Goal: Task Accomplishment & Management: Manage account settings

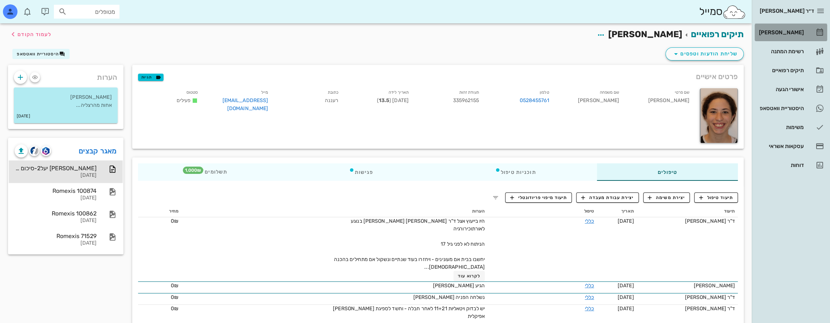
click at [791, 30] on div "[PERSON_NAME]" at bounding box center [781, 33] width 46 height 6
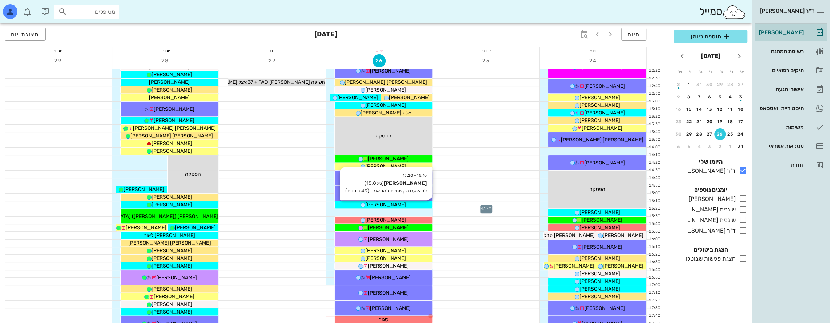
scroll to position [243, 0]
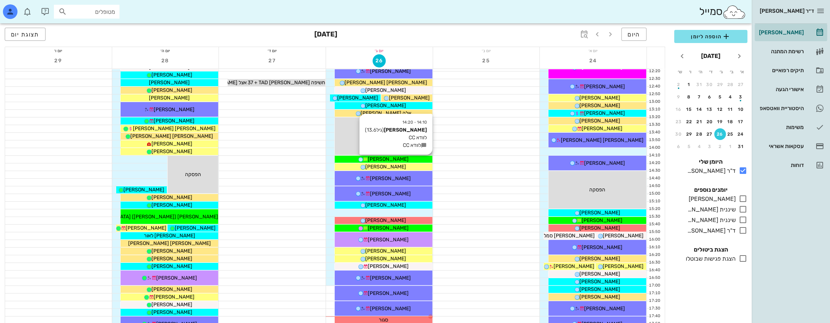
click at [395, 158] on span "[PERSON_NAME]" at bounding box center [388, 159] width 41 height 6
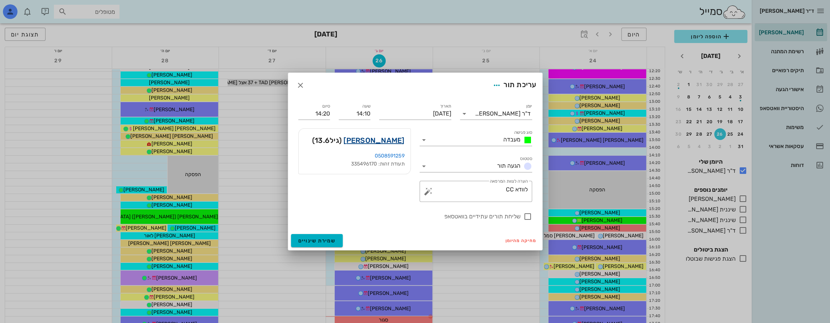
click at [392, 140] on link "[PERSON_NAME]" at bounding box center [373, 140] width 61 height 12
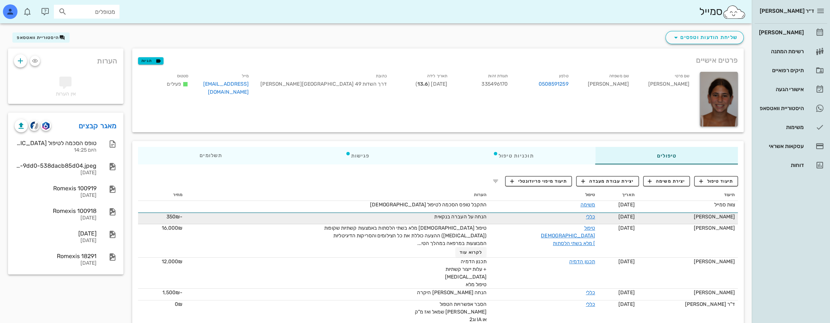
scroll to position [36, 0]
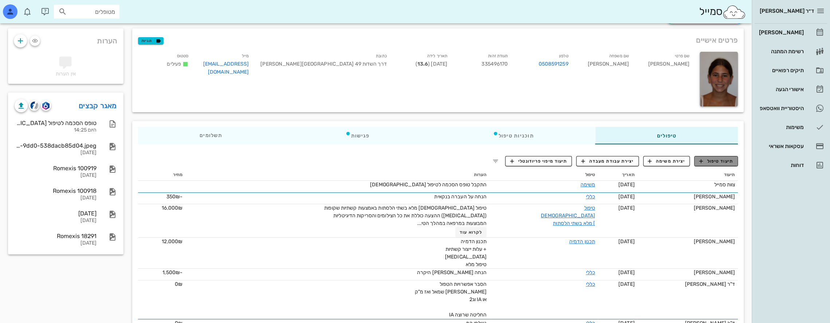
click at [715, 161] on span "תיעוד טיפול" at bounding box center [716, 161] width 34 height 7
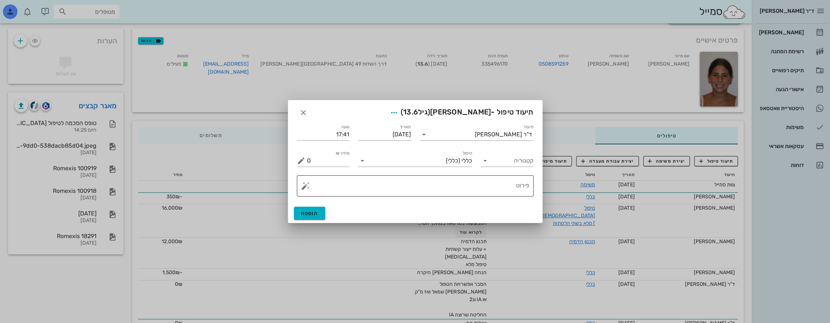
click at [306, 186] on button "button" at bounding box center [305, 185] width 9 height 9
click at [323, 153] on div "[MEDICAL_DATA]" at bounding box center [330, 156] width 59 height 15
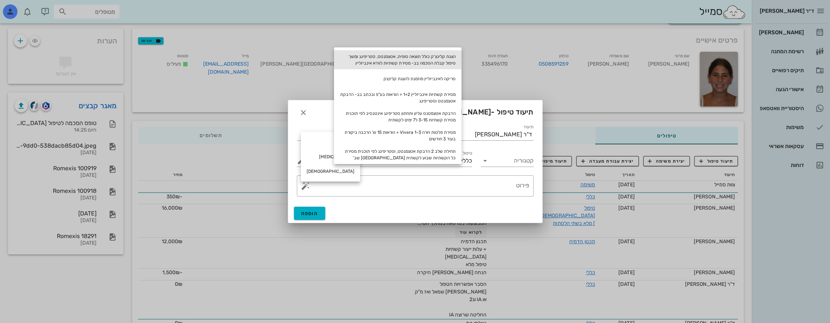
click at [430, 58] on div "הצגת קלינצ'ק כולל תוצאה סופית, אטצמנטס, סטריפינג ומשך טיפול קבלת הסכמה בב- מסיר…" at bounding box center [397, 59] width 127 height 19
type textarea "הצגת קלינצ'ק כולל תוצאה סופית, אטצמנטס, סטריפינג ומשך טיפול קבלת הסכמה בב- מסיר…"
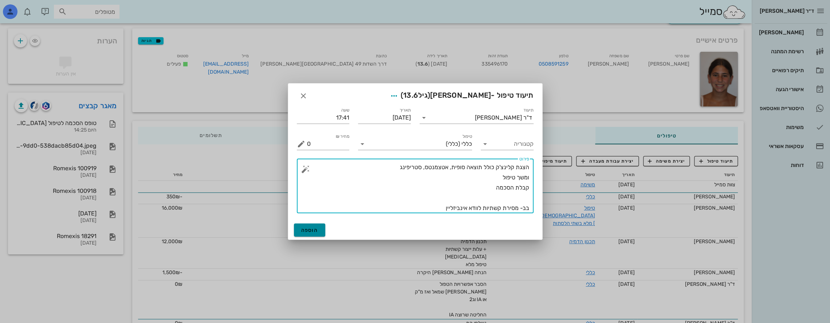
click at [315, 230] on button "הוספה" at bounding box center [310, 229] width 32 height 13
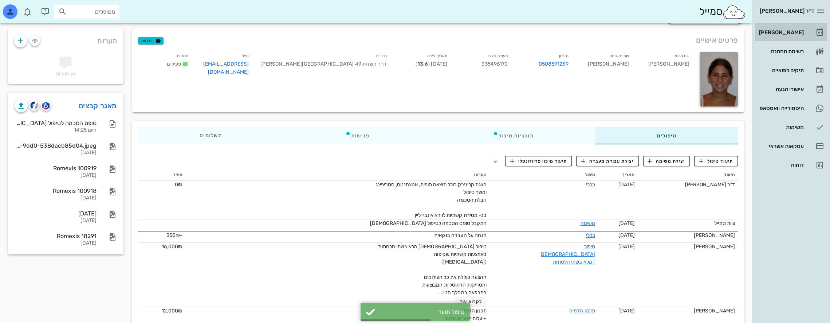
click at [781, 34] on div "[PERSON_NAME]" at bounding box center [781, 33] width 46 height 6
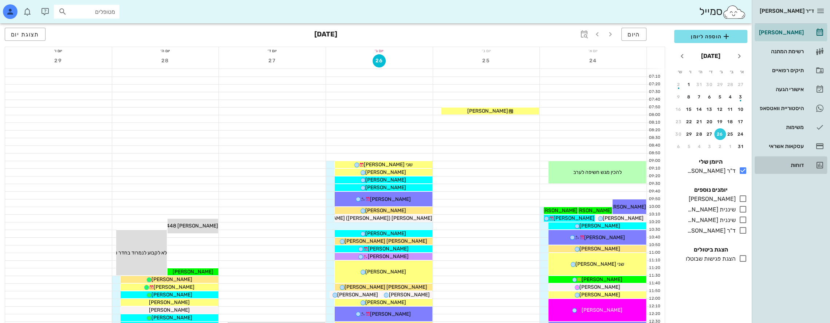
click at [798, 166] on div "דוחות" at bounding box center [781, 165] width 46 height 6
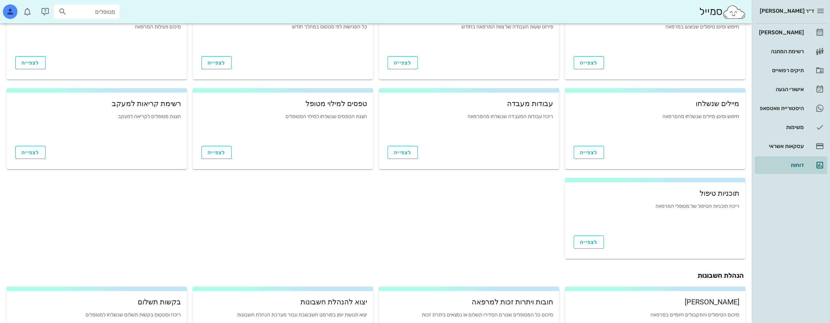
scroll to position [216, 0]
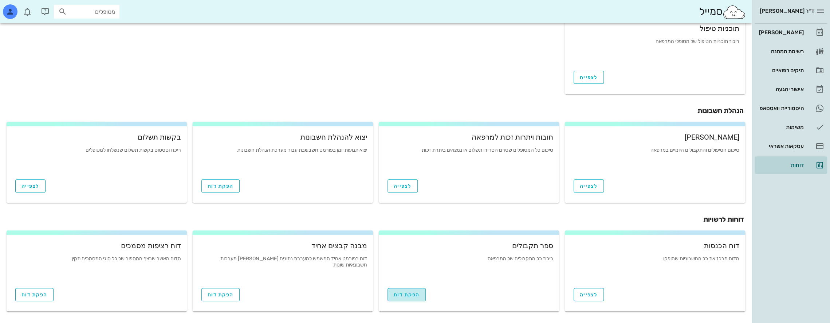
click at [407, 297] on link "הפקת דוח" at bounding box center [407, 294] width 38 height 13
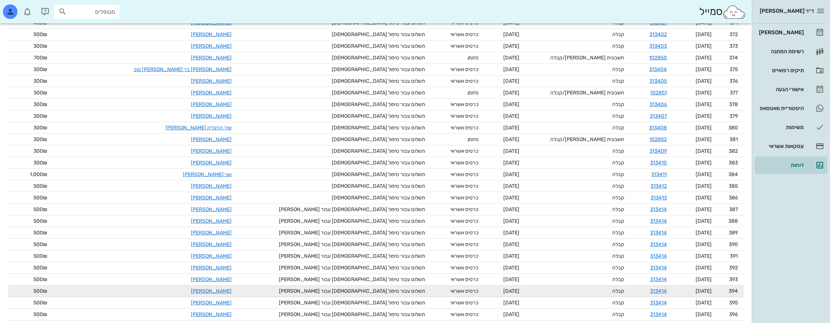
scroll to position [4565, 0]
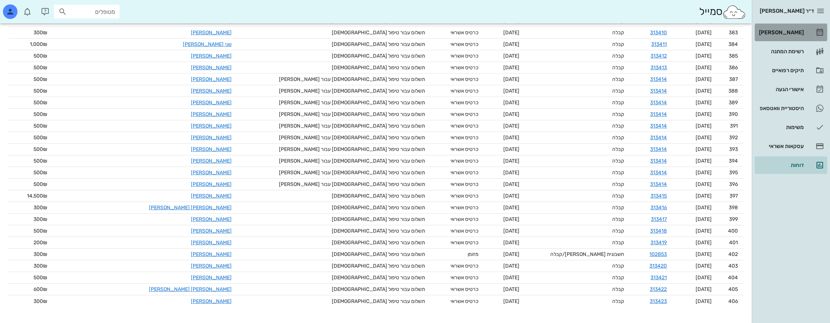
click at [802, 27] on div "[PERSON_NAME]" at bounding box center [781, 33] width 46 height 12
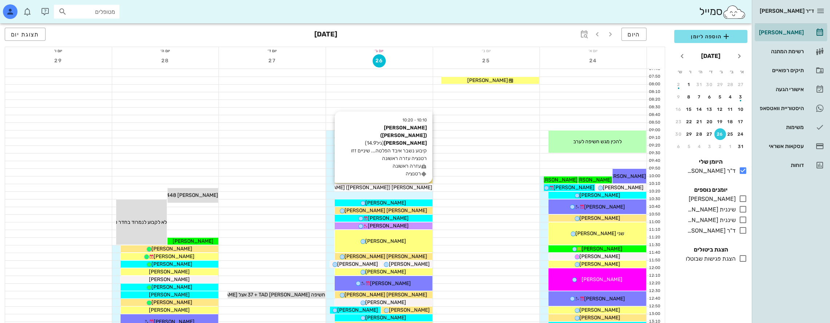
scroll to position [24, 0]
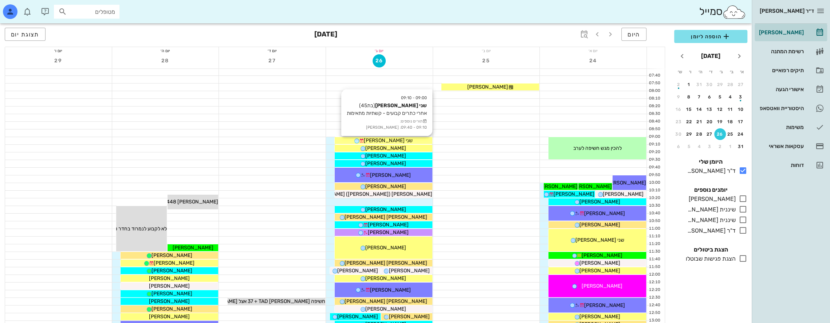
click at [393, 138] on span "שני [PERSON_NAME]" at bounding box center [388, 140] width 49 height 6
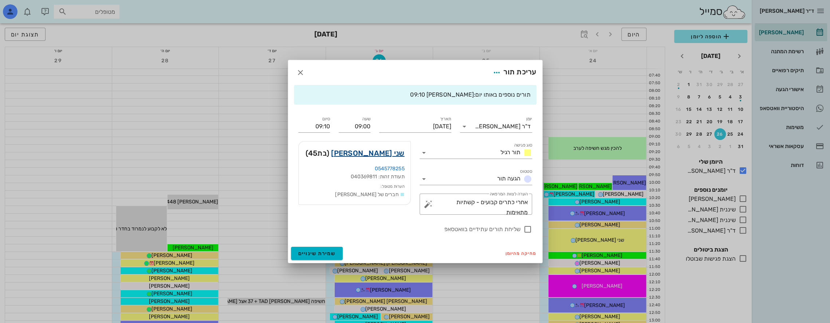
click at [388, 148] on link "שני [PERSON_NAME]" at bounding box center [367, 153] width 73 height 12
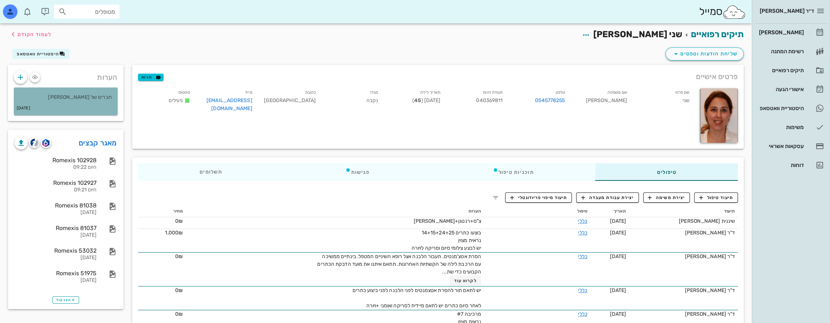
click at [67, 101] on p "חברים של [PERSON_NAME]" at bounding box center [66, 97] width 92 height 8
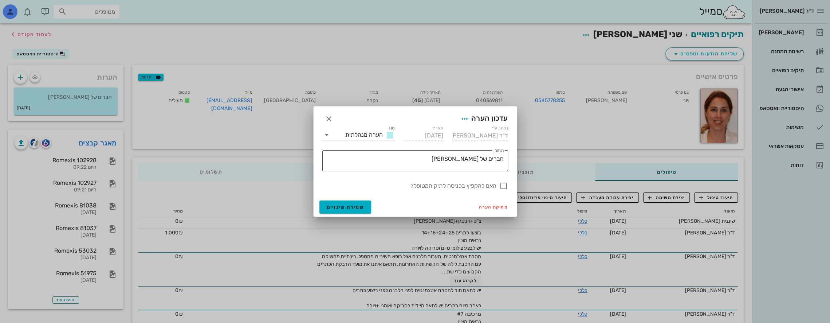
click at [473, 158] on textarea "חברים של [PERSON_NAME]" at bounding box center [414, 162] width 180 height 17
type textarea "חברים של [PERSON_NAME]"
click at [353, 205] on span "שמירת שינויים" at bounding box center [346, 207] width 38 height 6
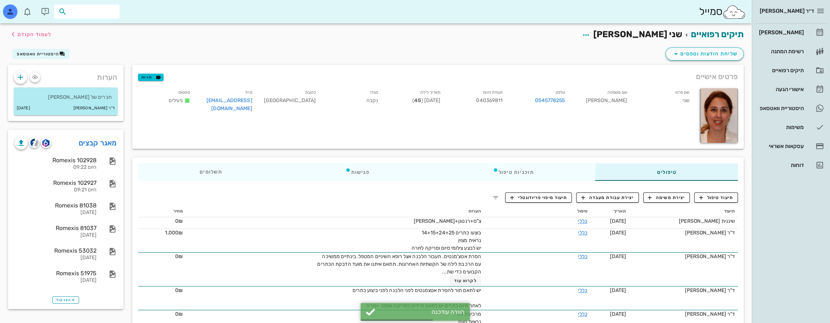
click at [93, 12] on input "text" at bounding box center [91, 11] width 47 height 9
type input "t"
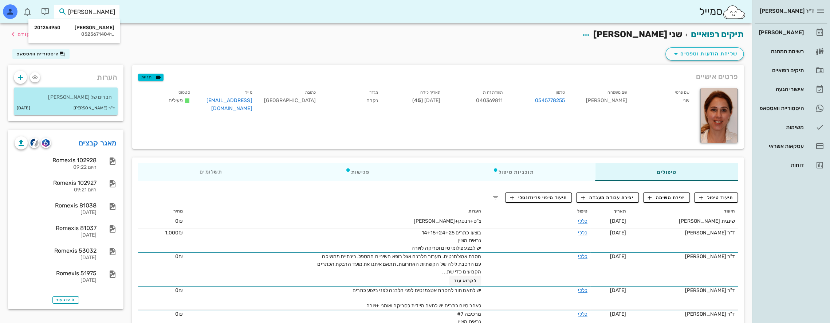
type input "[PERSON_NAME]"
click at [110, 32] on icon at bounding box center [112, 34] width 4 height 4
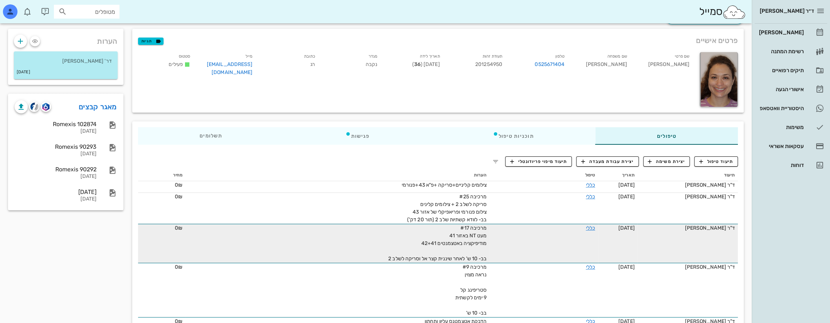
scroll to position [36, 0]
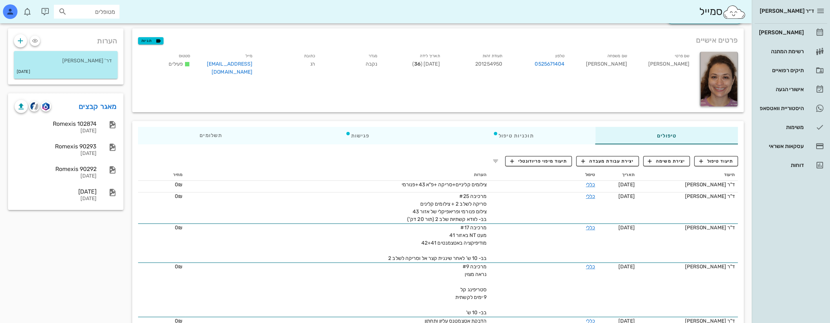
click at [96, 9] on input "מטופלים" at bounding box center [91, 11] width 47 height 9
type input "x"
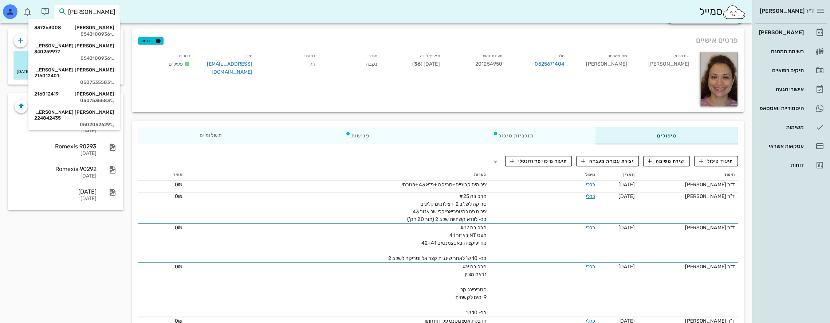
type input "[PERSON_NAME]"
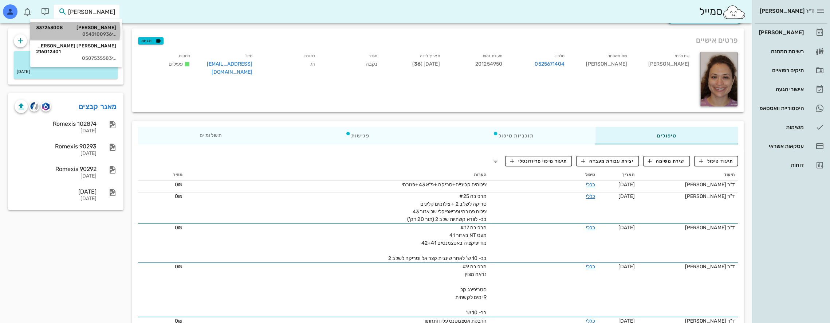
click at [108, 31] on div "[PERSON_NAME] 337263008 0543100936" at bounding box center [76, 31] width 80 height 18
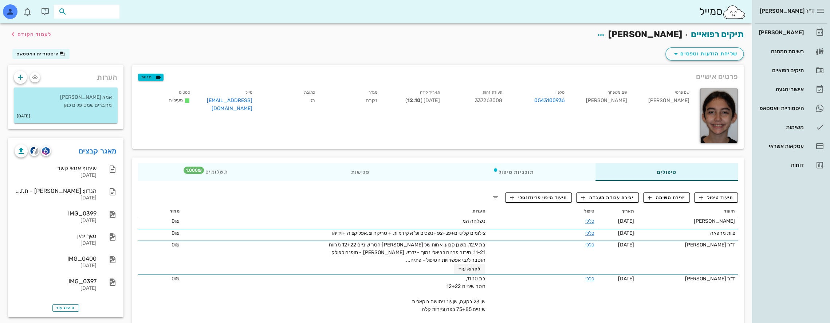
click at [81, 11] on input "text" at bounding box center [91, 11] width 47 height 9
type input "א"
type input "[PERSON_NAME]"
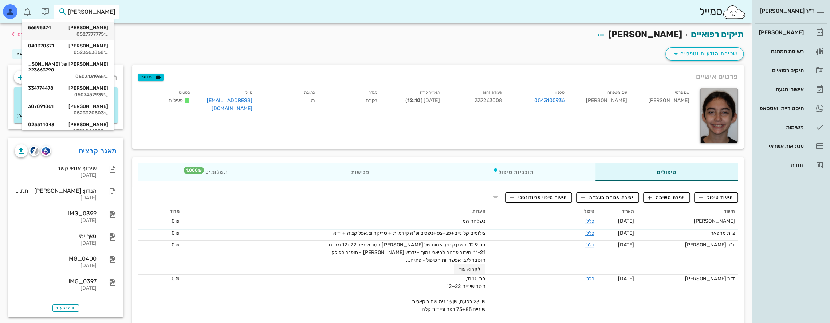
click at [93, 30] on div "[PERSON_NAME] 56595374" at bounding box center [68, 28] width 80 height 6
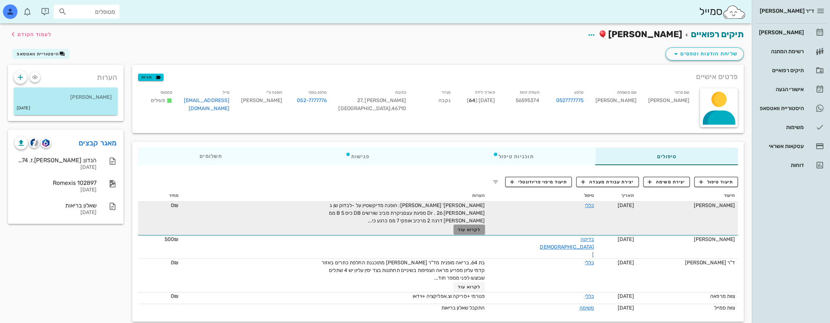
click at [480, 227] on span "לקרוא עוד" at bounding box center [469, 229] width 23 height 5
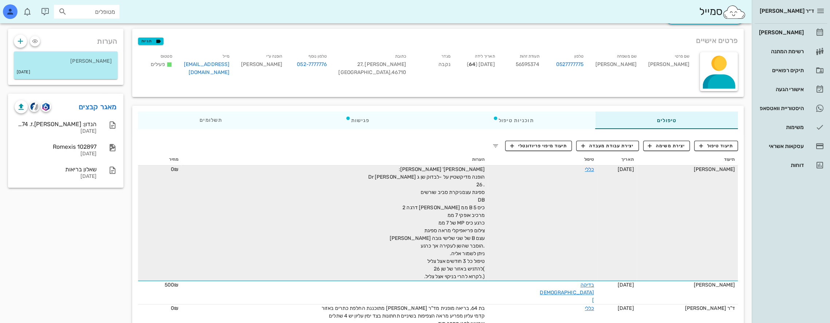
scroll to position [36, 0]
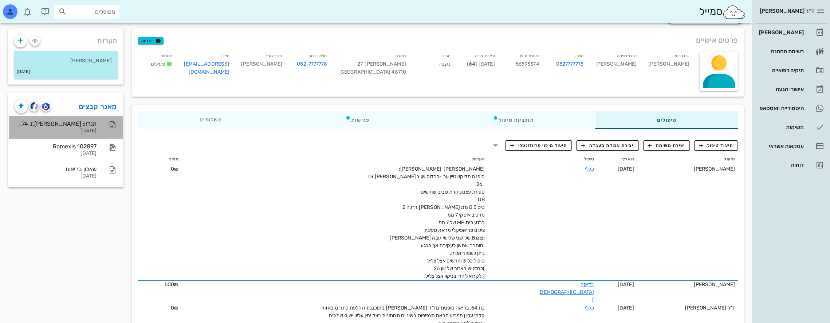
click at [60, 123] on div "הנדון: [PERSON_NAME].ז. 56595374" at bounding box center [56, 123] width 82 height 7
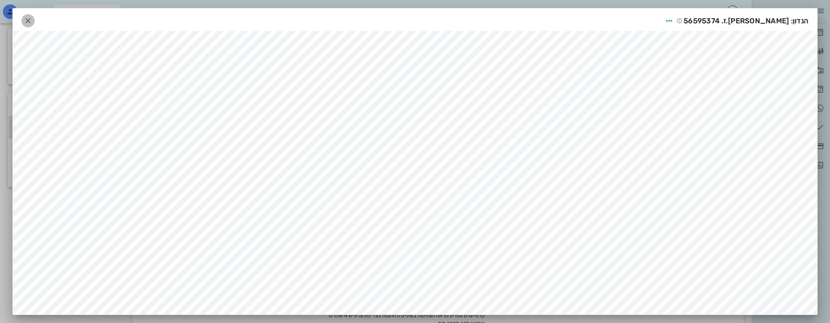
click at [28, 18] on icon "button" at bounding box center [28, 20] width 9 height 9
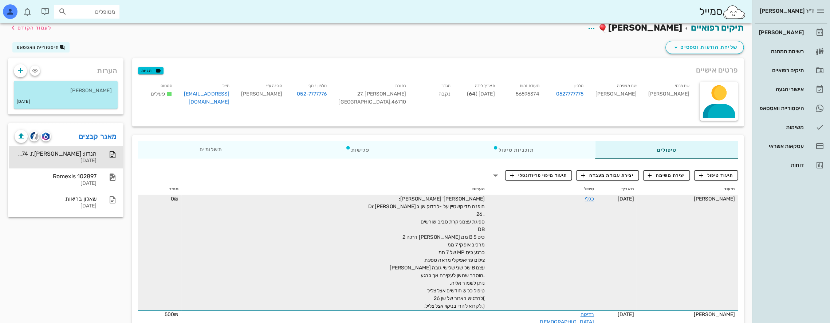
scroll to position [7, 0]
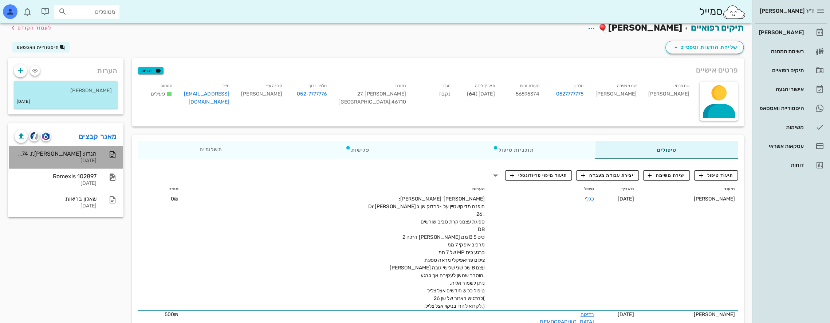
click at [80, 152] on div "הנדון: [PERSON_NAME].ז. 56595374" at bounding box center [56, 153] width 82 height 7
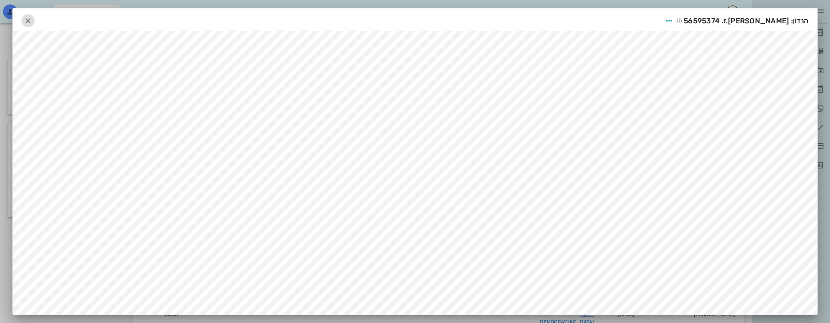
click at [31, 17] on icon "button" at bounding box center [28, 20] width 9 height 9
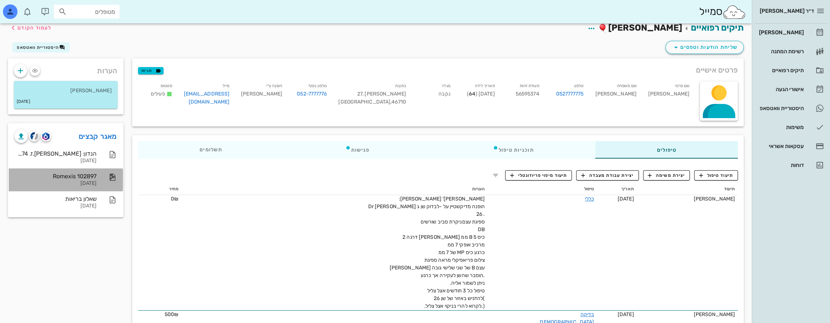
click at [88, 180] on div "[DATE]" at bounding box center [56, 183] width 82 height 6
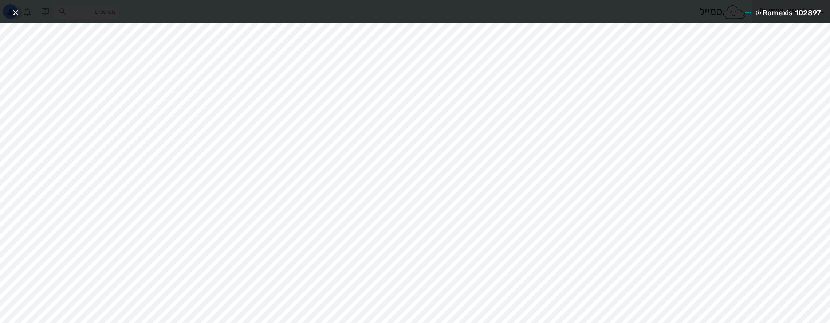
click at [13, 10] on icon "button" at bounding box center [15, 12] width 9 height 9
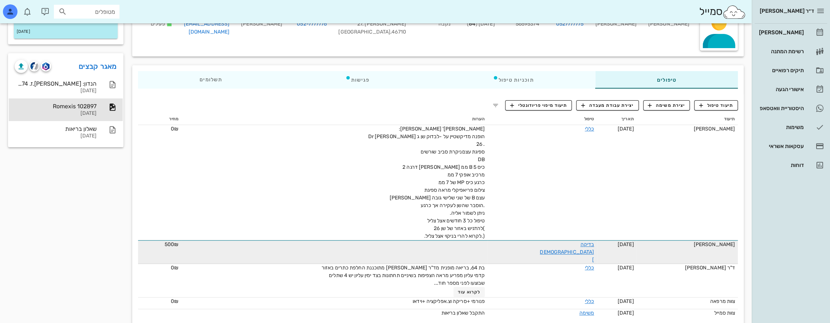
scroll to position [79, 0]
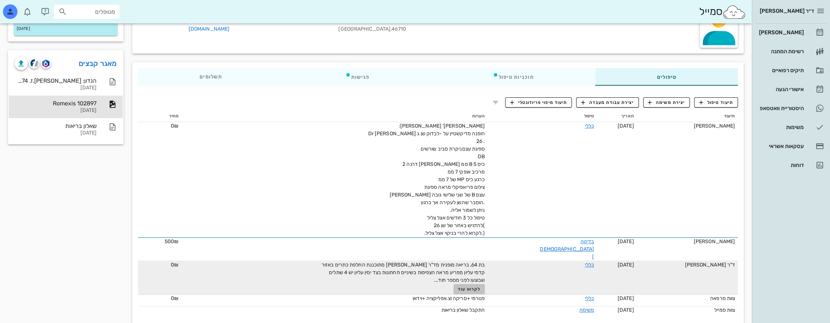
click at [480, 286] on span "לקרוא עוד" at bounding box center [469, 288] width 23 height 5
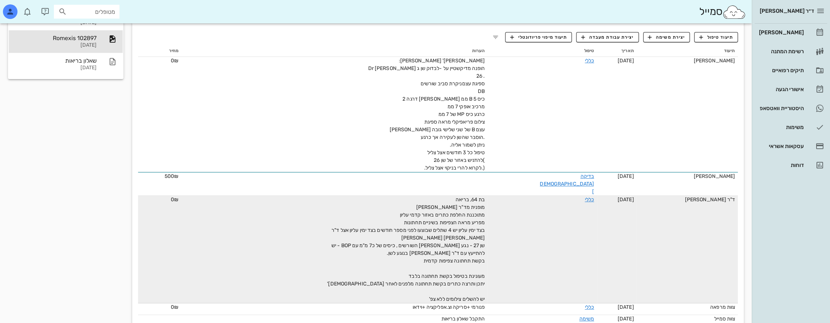
scroll to position [152, 0]
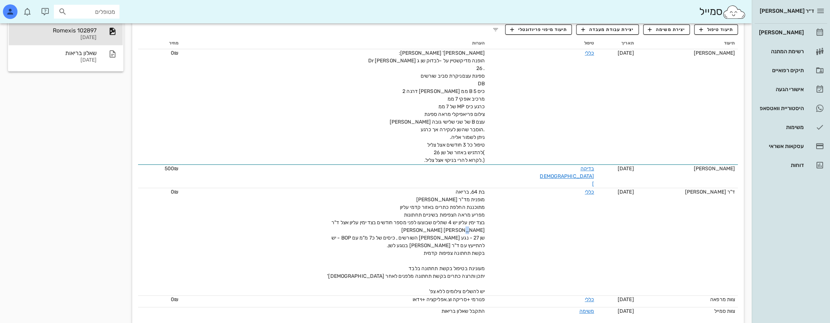
click at [485, 225] on span "בת 64, בריאה מופנית מד"ר [PERSON_NAME] מתוכננת החלפת כתרים באזור קדמי עליון מפר…" at bounding box center [406, 242] width 158 height 106
click at [585, 189] on link "כללי" at bounding box center [589, 192] width 9 height 6
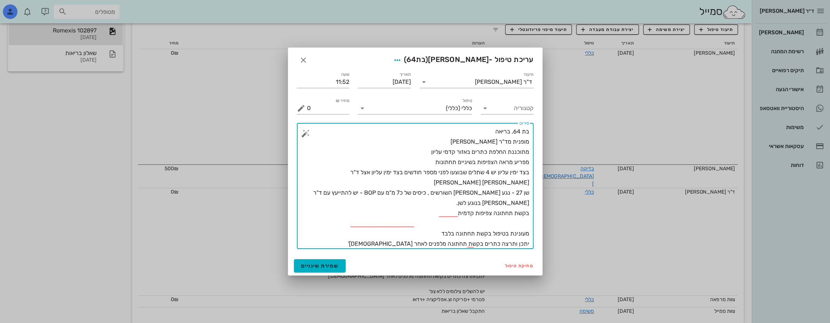
click at [521, 181] on textarea "בת 64, בריאה מופנית מד"ר [PERSON_NAME] מתוכננת החלפת כתרים באזור קדמי עליון מפר…" at bounding box center [418, 187] width 222 height 122
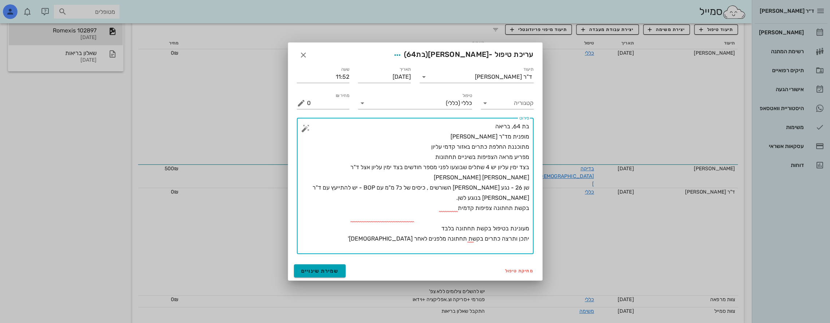
type textarea "בת 64, בריאה מופנית מד"ר [PERSON_NAME] מתוכננת החלפת כתרים באזור קדמי עליון מפר…"
click at [333, 271] on span "שמירת שינויים" at bounding box center [320, 271] width 38 height 6
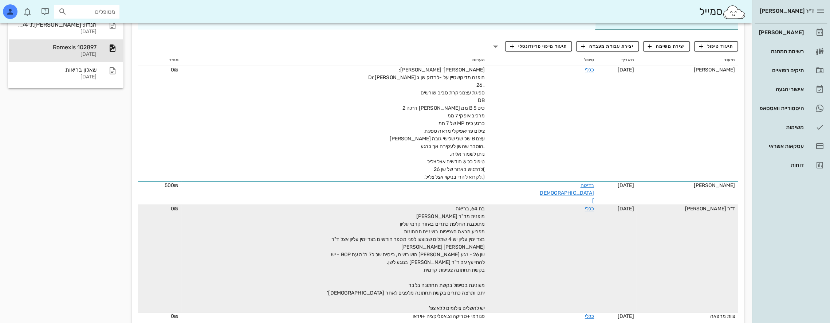
scroll to position [153, 0]
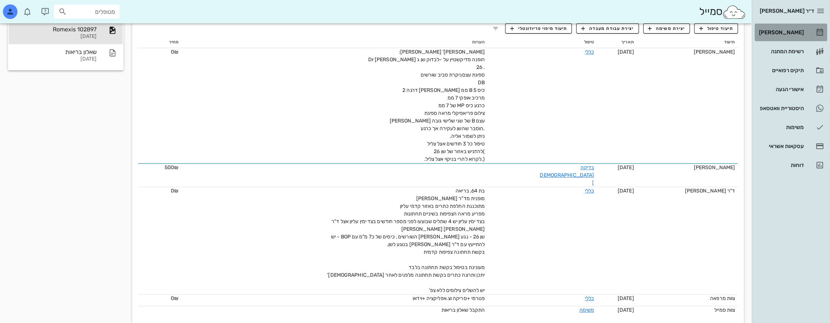
click at [783, 28] on div "[PERSON_NAME]" at bounding box center [781, 33] width 46 height 12
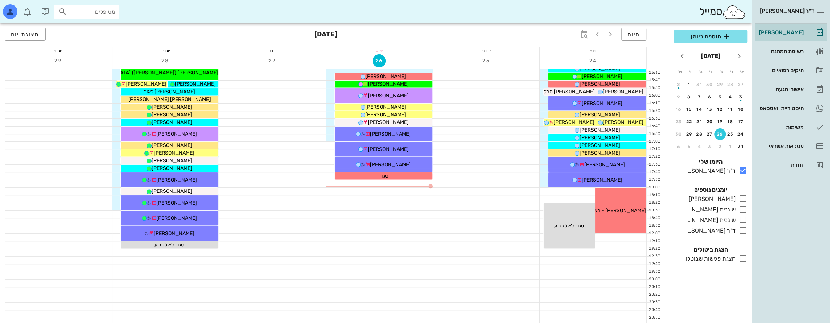
scroll to position [388, 0]
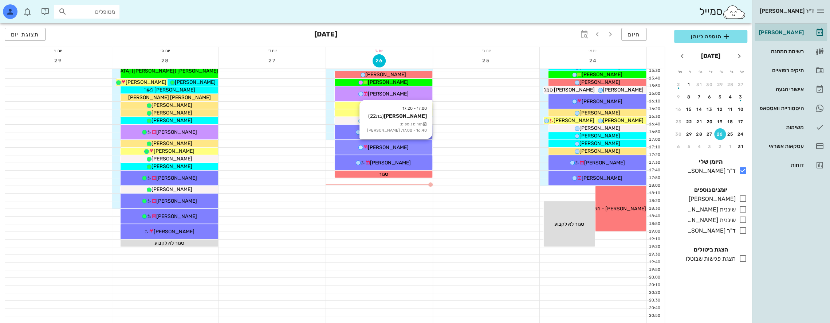
click at [409, 147] on div "[PERSON_NAME]" at bounding box center [384, 147] width 98 height 8
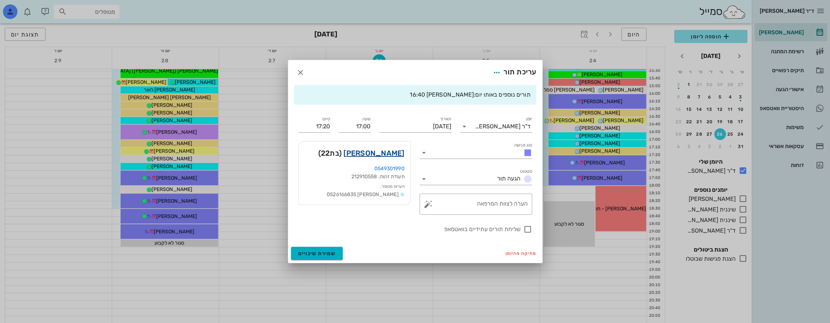
click at [397, 153] on link "[PERSON_NAME]" at bounding box center [373, 153] width 61 height 12
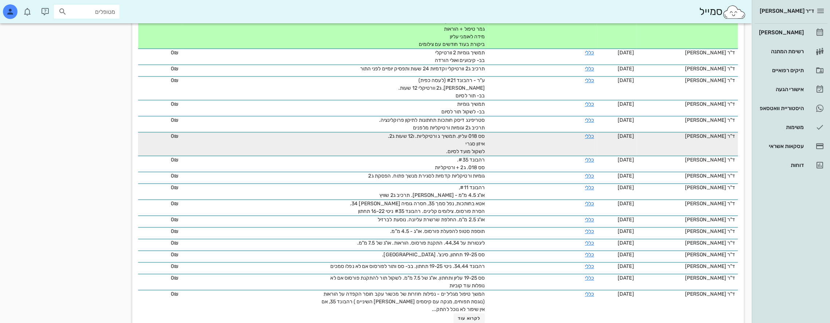
scroll to position [636, 0]
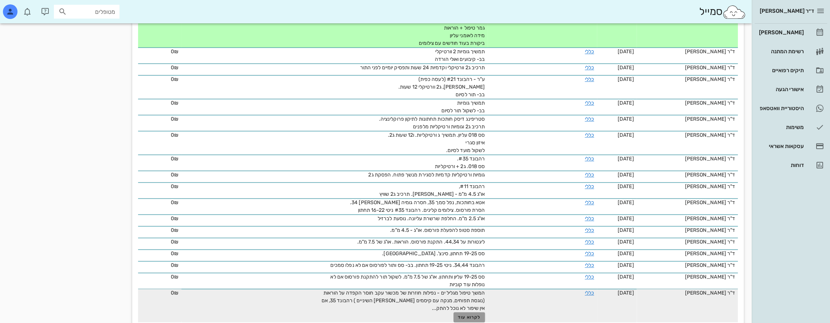
click at [480, 314] on span "לקרוא עוד" at bounding box center [469, 316] width 23 height 5
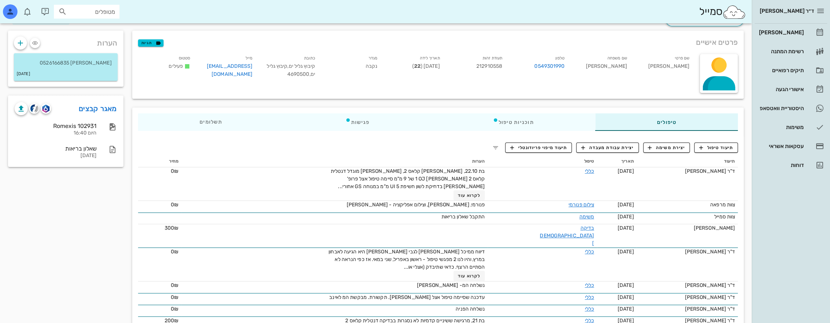
scroll to position [0, 0]
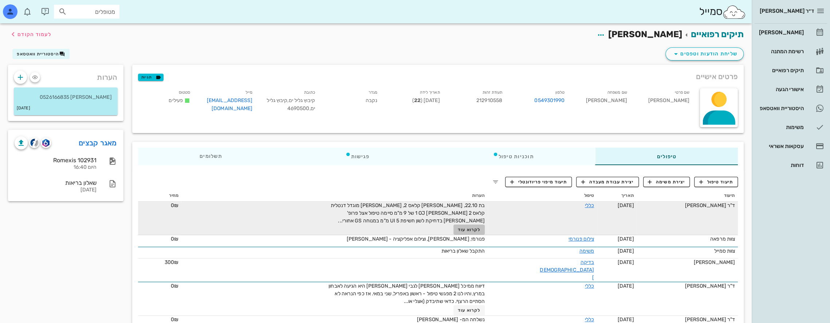
click at [477, 228] on span "לקרוא עוד" at bounding box center [469, 229] width 23 height 5
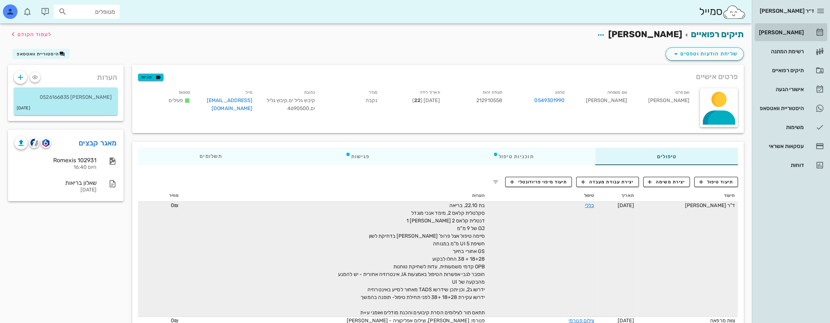
click at [790, 32] on div "[PERSON_NAME]" at bounding box center [781, 33] width 46 height 6
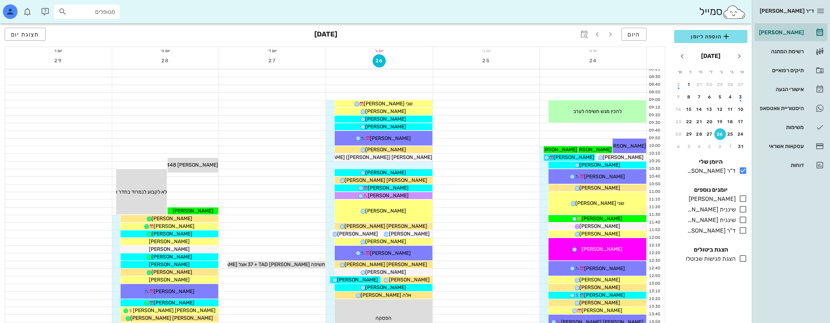
scroll to position [60, 0]
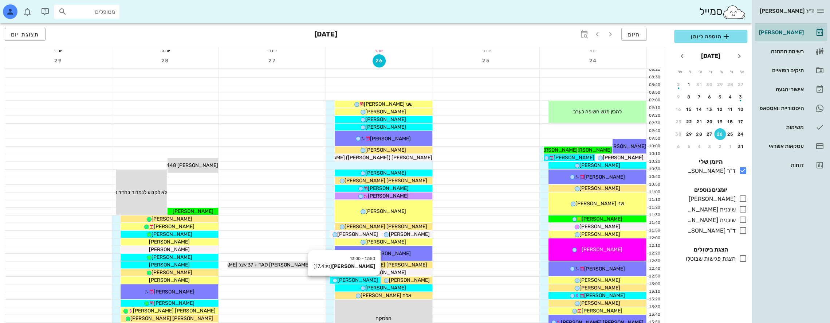
click at [371, 280] on div "[PERSON_NAME]" at bounding box center [355, 280] width 51 height 8
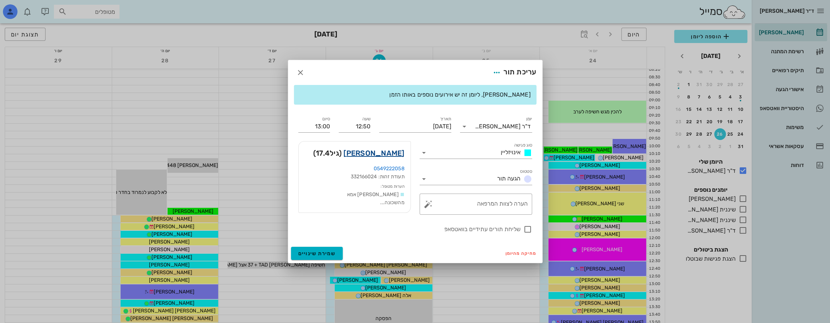
click at [385, 155] on link "[PERSON_NAME]" at bounding box center [373, 153] width 61 height 12
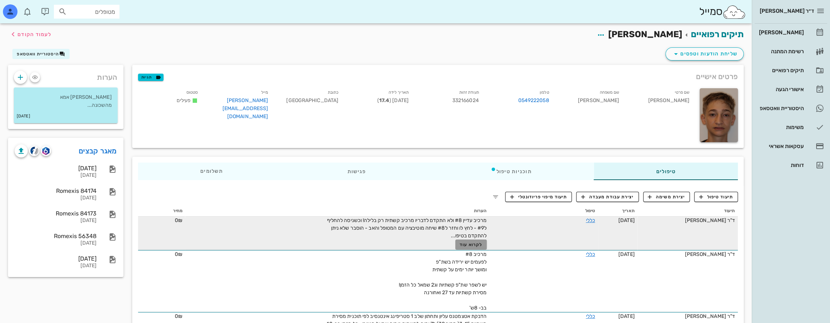
click at [468, 242] on span "לקרוא עוד" at bounding box center [471, 244] width 23 height 5
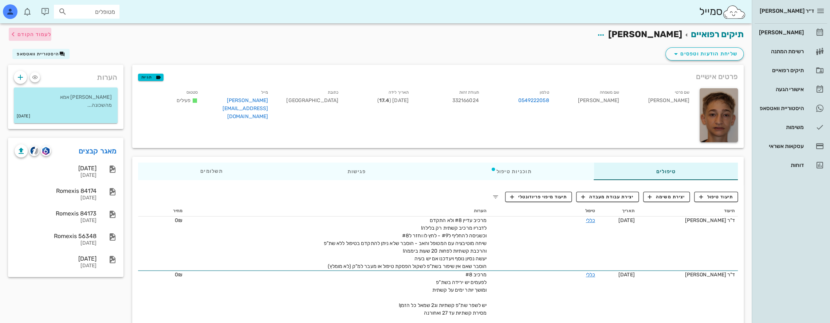
click at [24, 33] on span "לעמוד הקודם" at bounding box center [34, 34] width 34 height 6
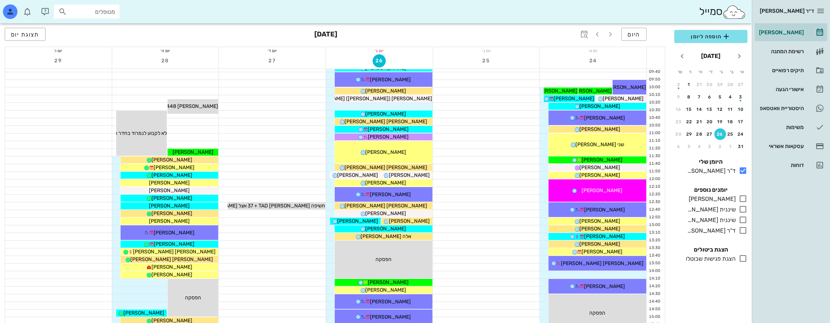
scroll to position [24, 0]
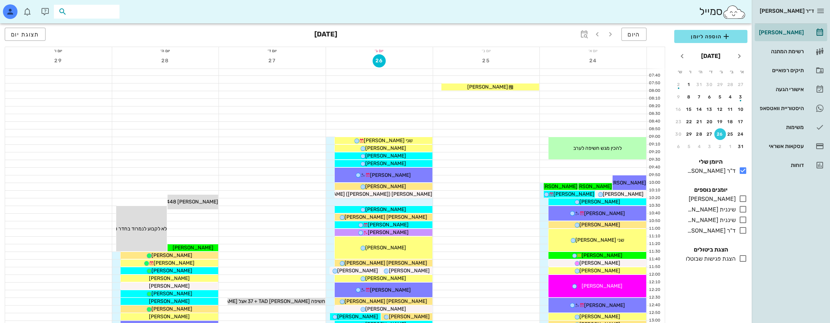
click at [98, 11] on input "text" at bounding box center [91, 11] width 47 height 9
type input "[PERSON_NAME]"
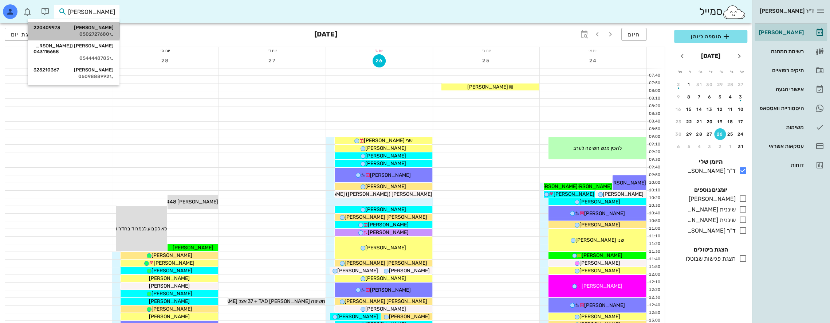
click at [101, 30] on div "[PERSON_NAME] 220409973" at bounding box center [74, 28] width 80 height 6
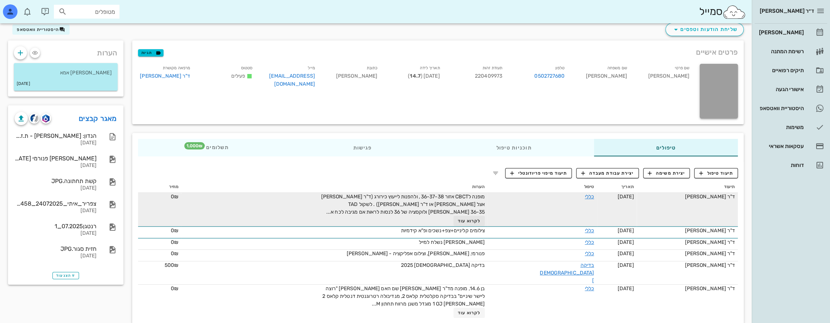
scroll to position [25, 0]
click at [477, 216] on button "לקרוא עוד" at bounding box center [469, 220] width 32 height 10
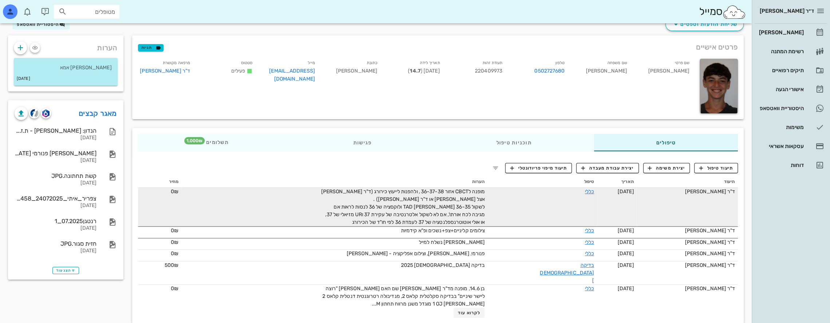
scroll to position [30, 0]
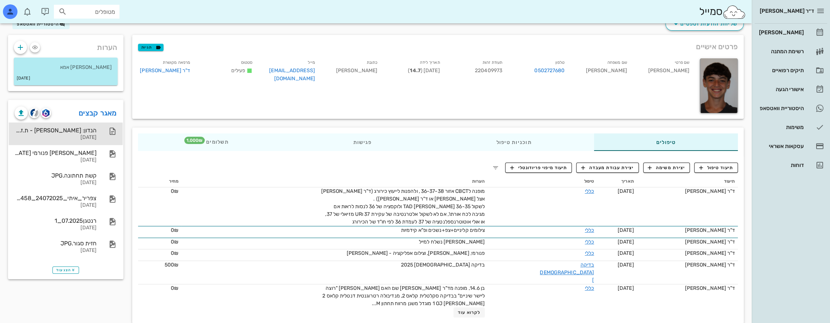
click at [74, 131] on div "הנדון: [PERSON_NAME] - ת.ז. 220409973" at bounding box center [56, 130] width 82 height 7
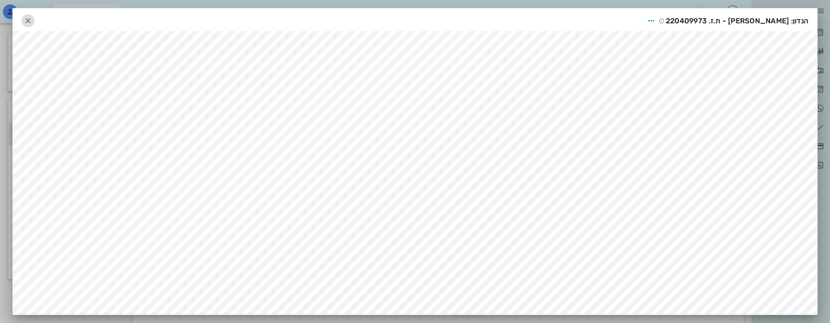
click at [32, 19] on icon "button" at bounding box center [28, 20] width 9 height 9
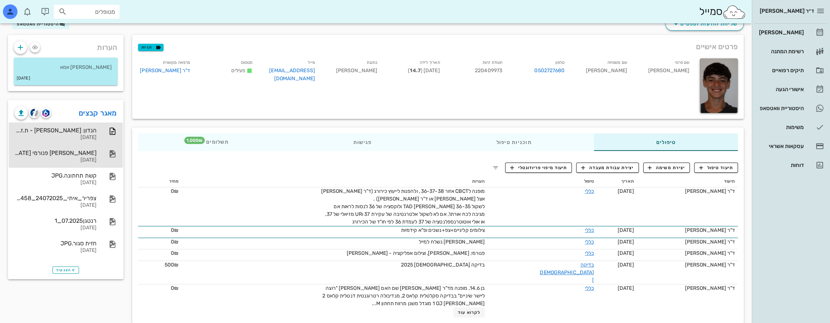
click at [83, 153] on div "[PERSON_NAME] פנורמי [DATE]" at bounding box center [56, 152] width 82 height 7
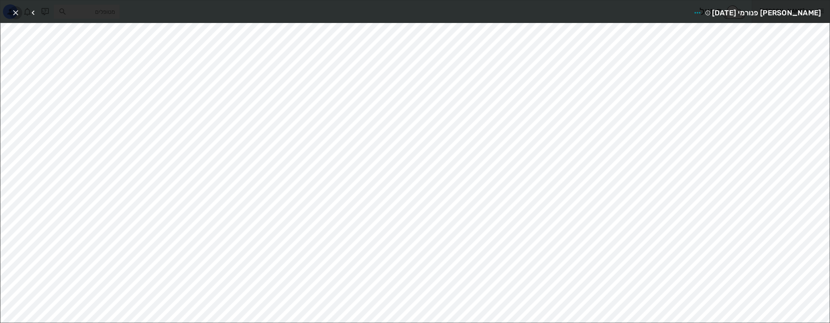
click at [15, 11] on icon "button" at bounding box center [15, 12] width 9 height 9
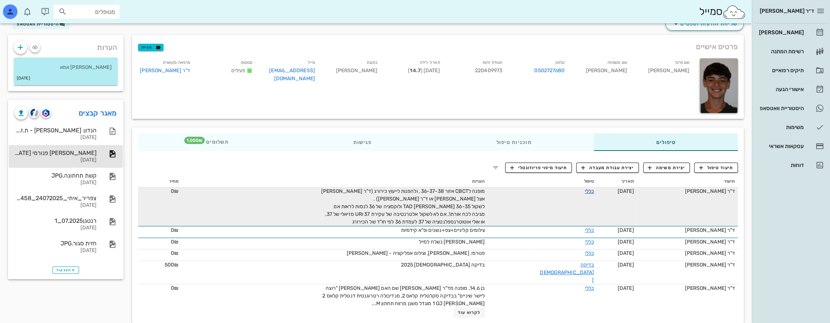
click at [585, 191] on link "כללי" at bounding box center [589, 191] width 9 height 6
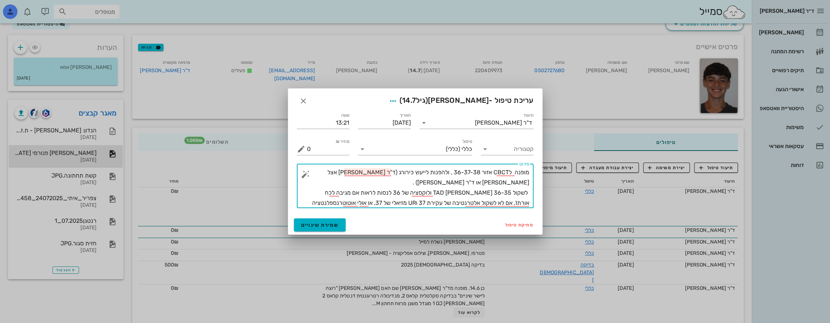
click at [381, 172] on textarea "מופנה לCBCT אזור 36-37-38 , ולהפנות לייעוץ כירורג (ד"ר [PERSON_NAME] אצל [PERSO…" at bounding box center [418, 187] width 222 height 41
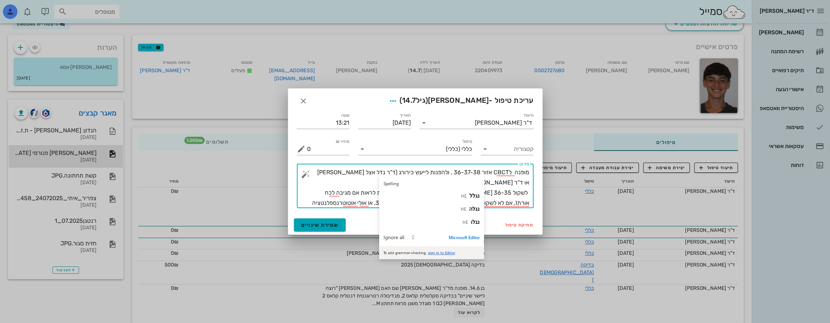
type textarea "מופנה לCBCT אזור 36-37-38 , ולהפנות לייעוץ כירורג (ד"ר נדל אצל [PERSON_NAME] או…"
click at [322, 223] on span "שמירת שינויים" at bounding box center [320, 225] width 38 height 6
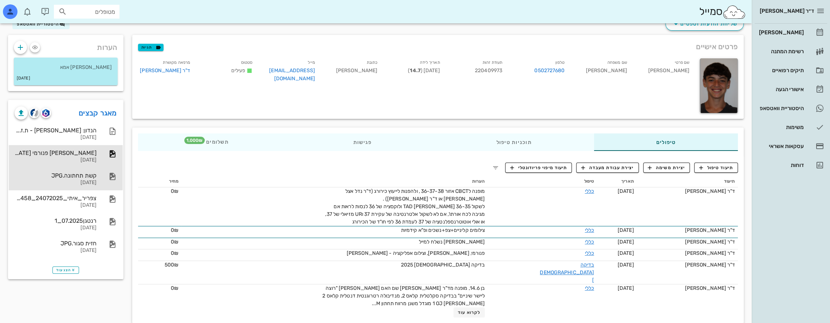
click at [84, 176] on div "קשת תחתונה.JPG" at bounding box center [56, 175] width 82 height 7
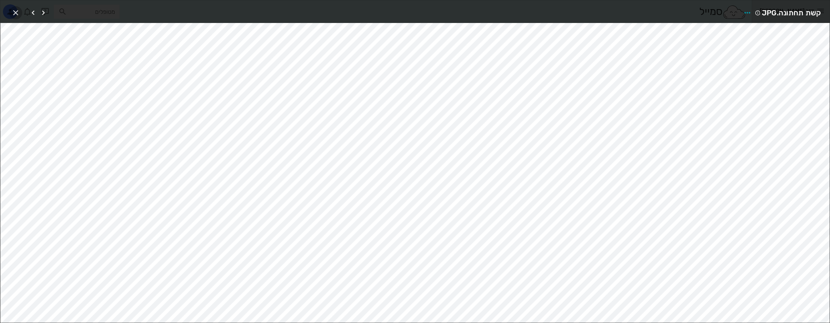
click at [14, 11] on icon "button" at bounding box center [15, 12] width 9 height 9
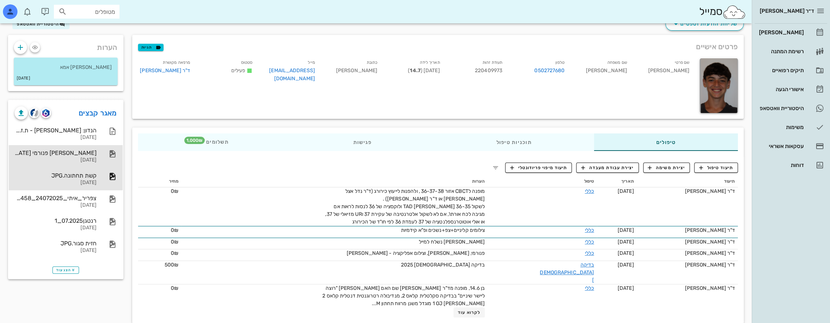
click at [95, 152] on div "[PERSON_NAME] פנורמי [DATE]" at bounding box center [56, 152] width 82 height 7
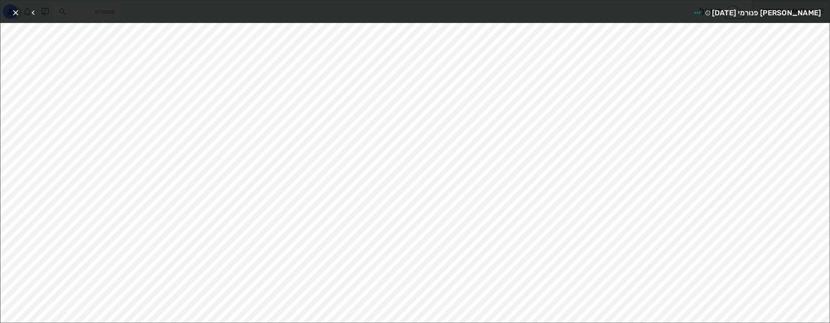
click at [17, 10] on icon "button" at bounding box center [15, 12] width 9 height 9
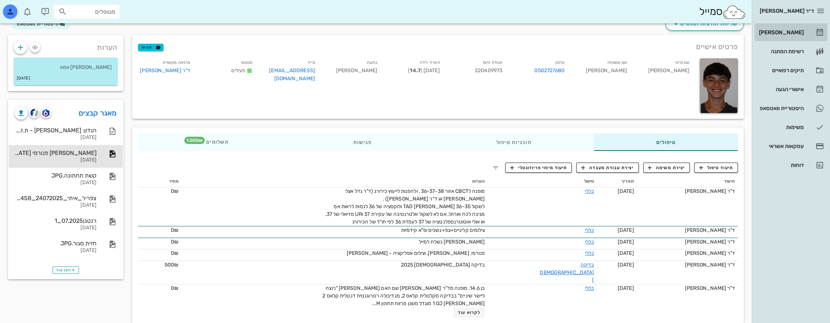
click at [796, 31] on div "[PERSON_NAME]" at bounding box center [781, 33] width 46 height 6
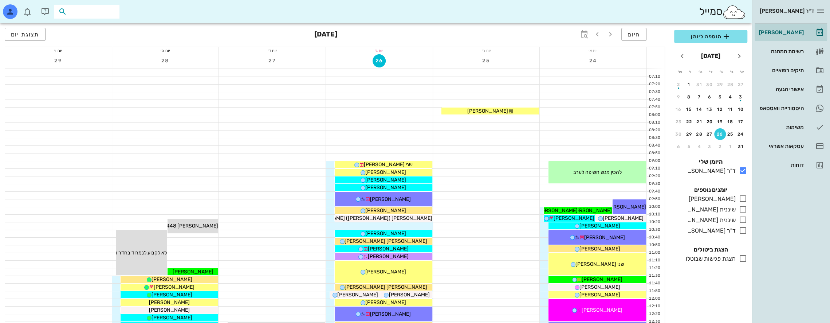
click at [111, 11] on input "text" at bounding box center [91, 11] width 47 height 9
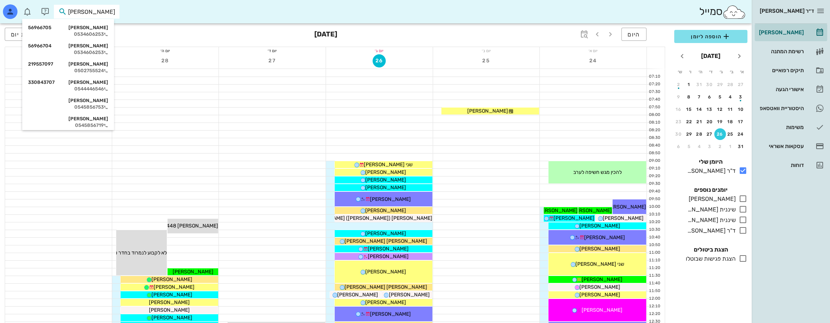
type input "[PERSON_NAME]"
click at [103, 29] on div "[PERSON_NAME] 56966705" at bounding box center [68, 28] width 80 height 6
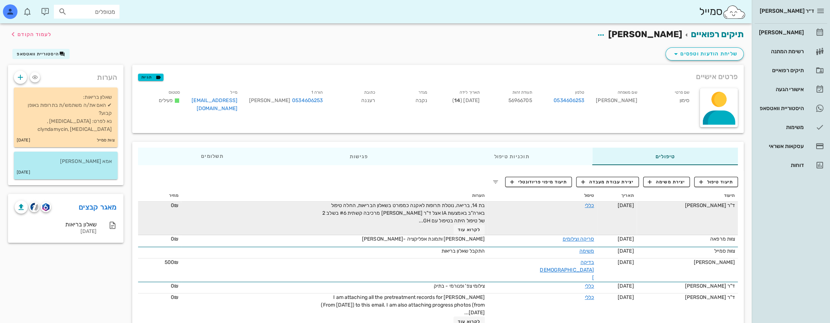
scroll to position [9, 0]
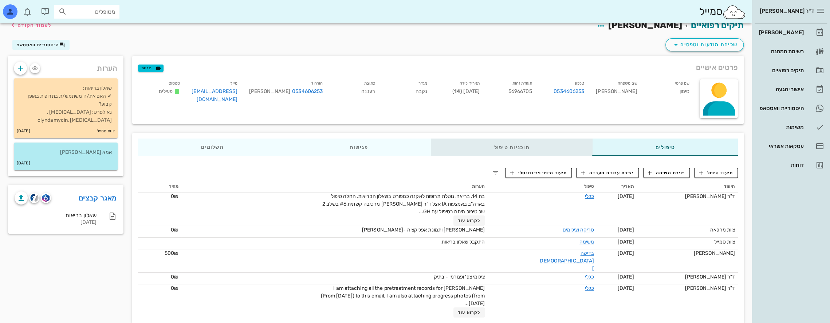
click at [554, 150] on div "תוכניות טיפול" at bounding box center [511, 146] width 161 height 17
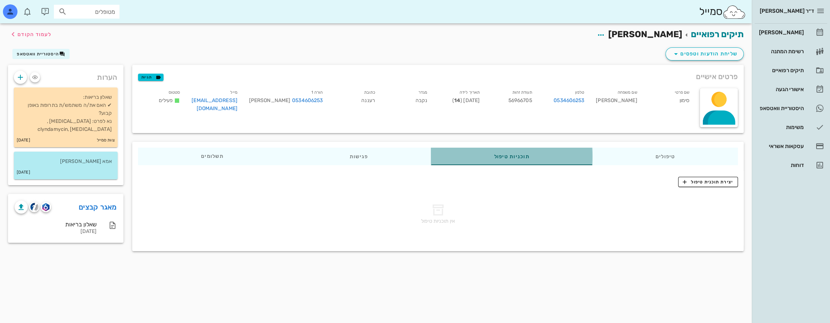
scroll to position [0, 0]
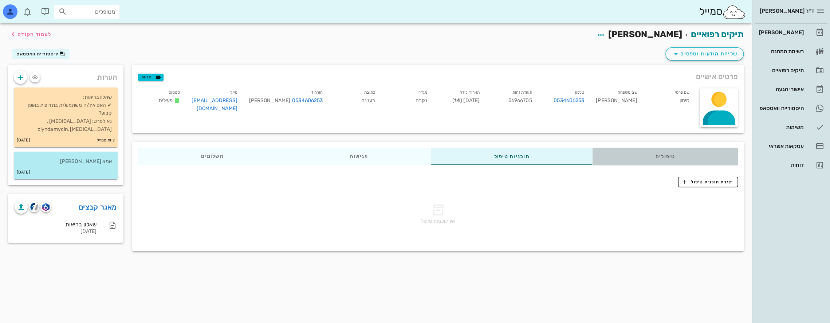
click at [636, 154] on div "טיפולים" at bounding box center [665, 156] width 146 height 17
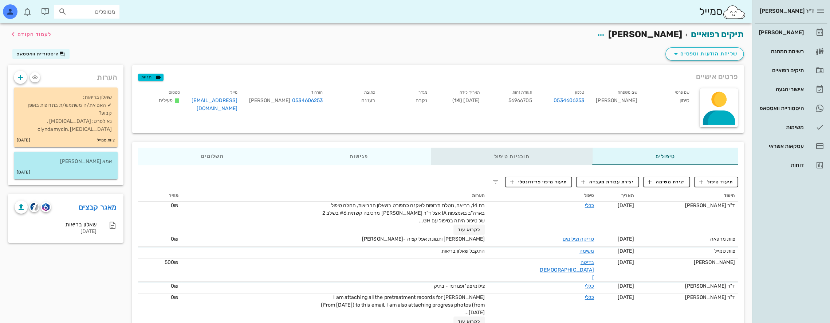
click at [529, 153] on div "תוכניות טיפול" at bounding box center [511, 156] width 161 height 17
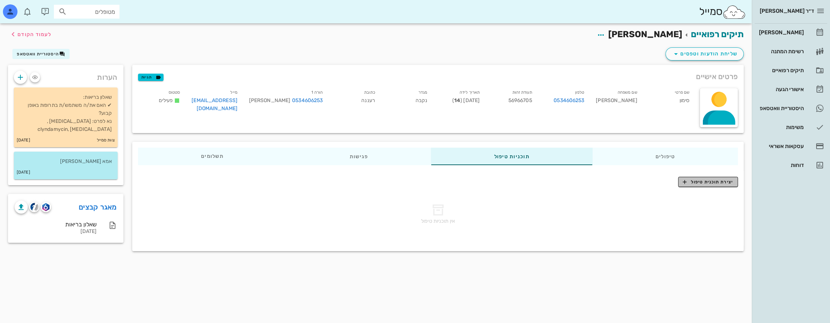
click at [699, 178] on span "יצירת תוכנית טיפול" at bounding box center [708, 181] width 50 height 7
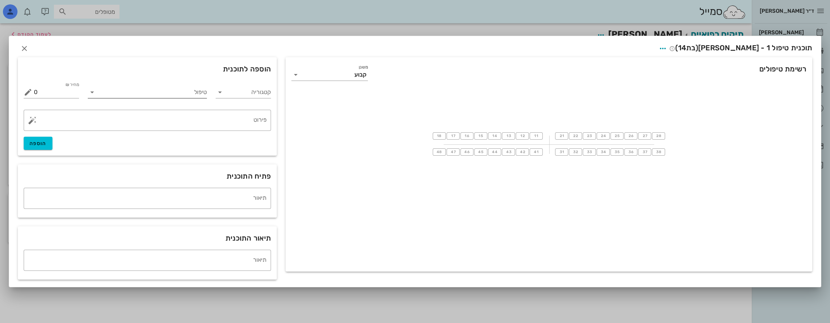
click at [186, 89] on input "טיפול" at bounding box center [152, 92] width 109 height 12
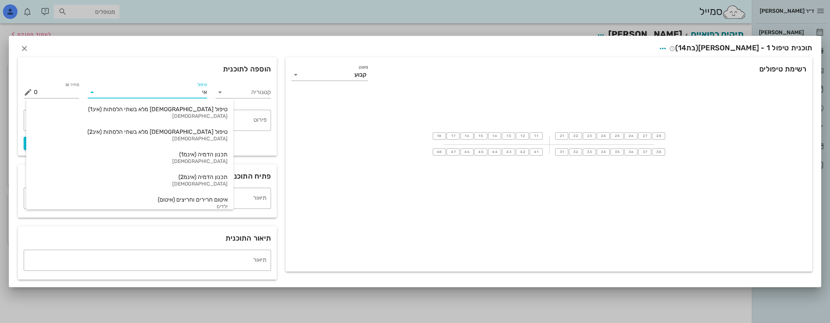
type input "אינ"
click at [176, 112] on div "טיפול [DEMOGRAPHIC_DATA] מלא בשתי הלסתות (אינ1)" at bounding box center [130, 109] width 196 height 7
type input "16000"
type textarea "באמצעות קשתיות שקופות ([MEDICAL_DATA]) ההצעה כוללת את כל הצילומים והסריקות הדיג…"
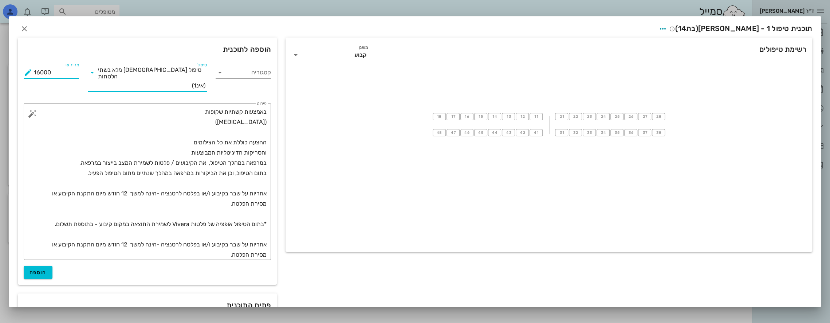
drag, startPoint x: 61, startPoint y: 72, endPoint x: 0, endPoint y: 74, distance: 61.2
click at [0, 74] on div "ד״ר [PERSON_NAME] [PERSON_NAME] רשימת המתנה תיקים רפואיים אישורי הגעה היסטוריית…" at bounding box center [415, 161] width 830 height 323
type input "18000"
click at [190, 137] on textarea "באמצעות קשתיות שקופות ([MEDICAL_DATA]) ההצעה כוללת את כל הצילומים והסריקות הדיג…" at bounding box center [150, 183] width 233 height 153
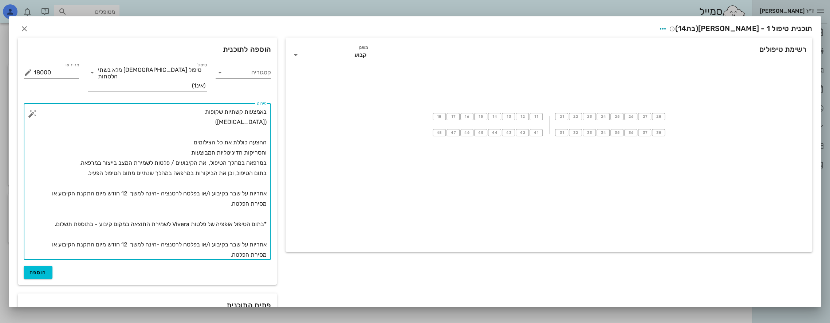
click at [259, 169] on textarea "באמצעות קשתיות שקופות ([MEDICAL_DATA]) ההצעה כוללת את כל הצילומים והסריקות הדיג…" at bounding box center [150, 183] width 233 height 153
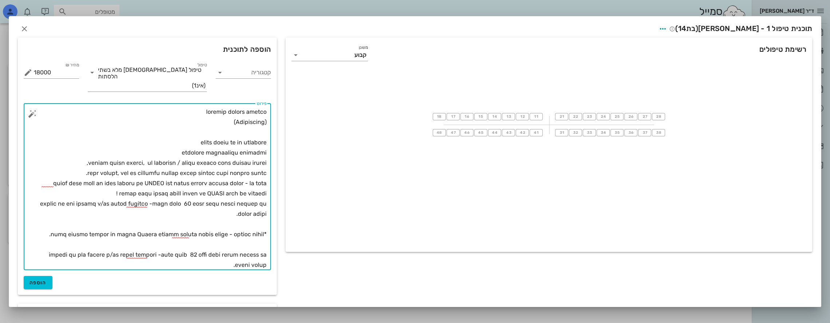
click at [90, 162] on textarea "פירוט" at bounding box center [150, 188] width 233 height 163
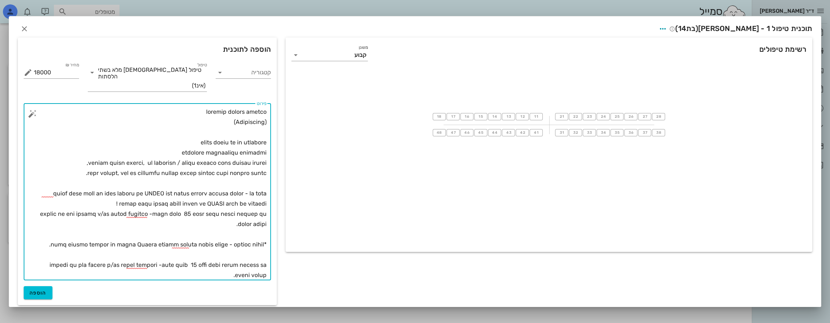
click at [114, 192] on textarea "פירוט" at bounding box center [150, 193] width 233 height 173
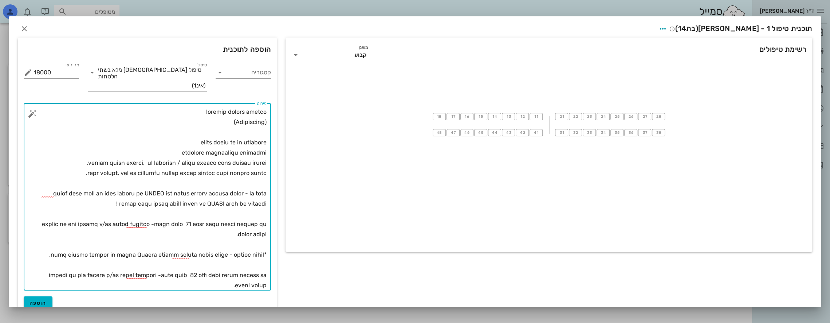
type textarea "loremip dolors ametco (Adipiscing) elits doeiu te in utlabore etdolore magnaali…"
drag, startPoint x: 40, startPoint y: 290, endPoint x: 47, endPoint y: 291, distance: 7.7
click at [44, 300] on span "הוספה" at bounding box center [38, 303] width 17 height 6
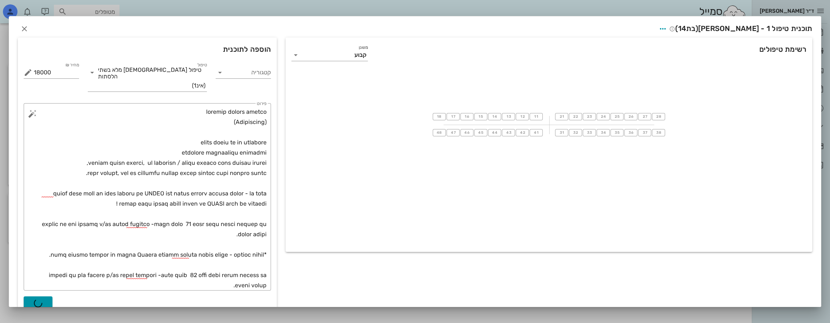
type input "0"
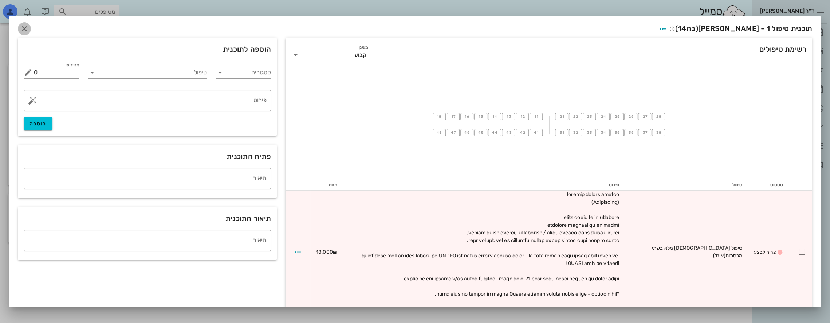
click at [29, 28] on icon "button" at bounding box center [24, 28] width 9 height 9
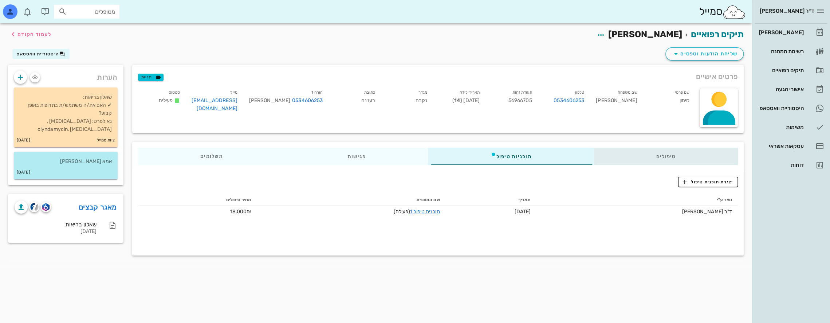
click at [647, 160] on div "טיפולים" at bounding box center [666, 156] width 144 height 17
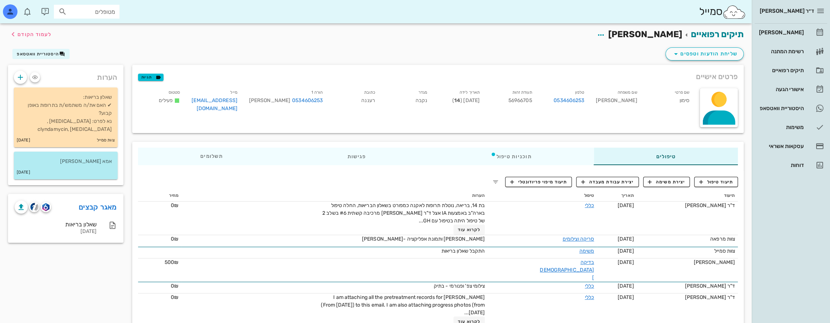
click at [100, 15] on input "מטופלים" at bounding box center [91, 11] width 47 height 9
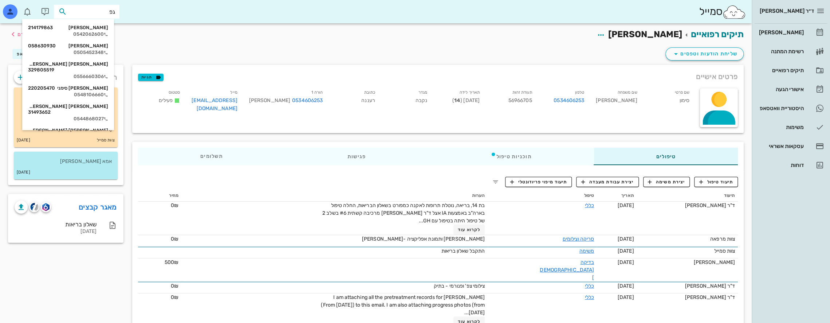
type input "[PERSON_NAME]"
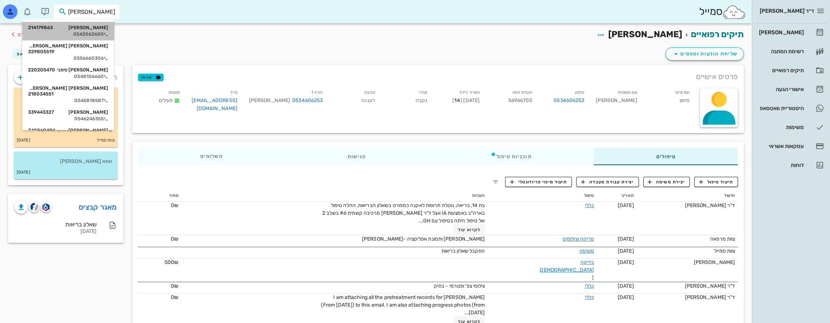
click at [103, 30] on div "[PERSON_NAME] 214179863" at bounding box center [68, 28] width 80 height 6
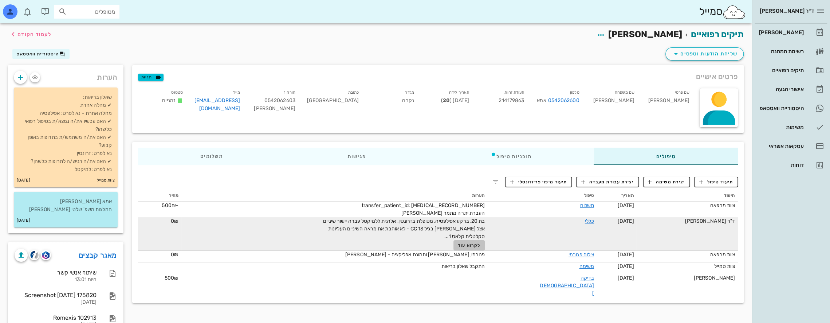
click at [480, 245] on span "לקרוא עוד" at bounding box center [469, 245] width 23 height 5
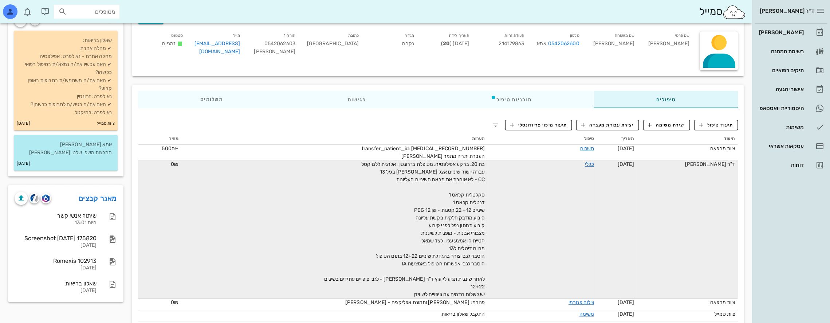
scroll to position [77, 0]
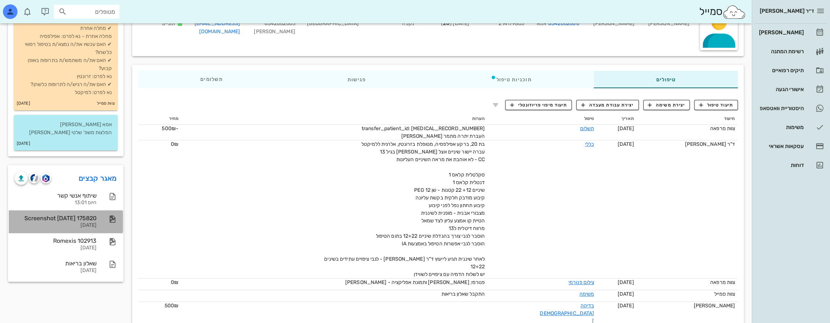
click at [81, 220] on div "Screenshot [DATE] 175820" at bounding box center [56, 218] width 82 height 7
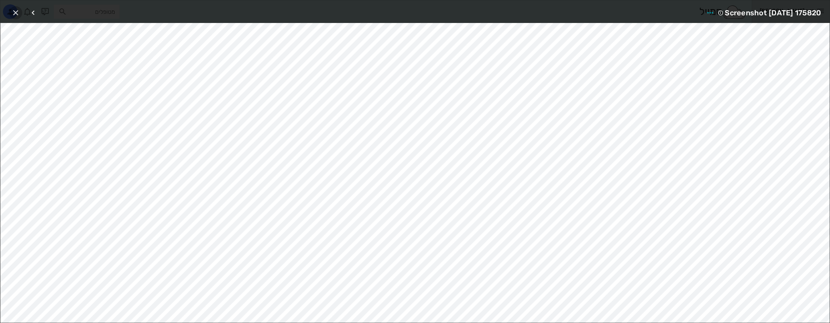
click at [18, 11] on icon "button" at bounding box center [15, 12] width 9 height 9
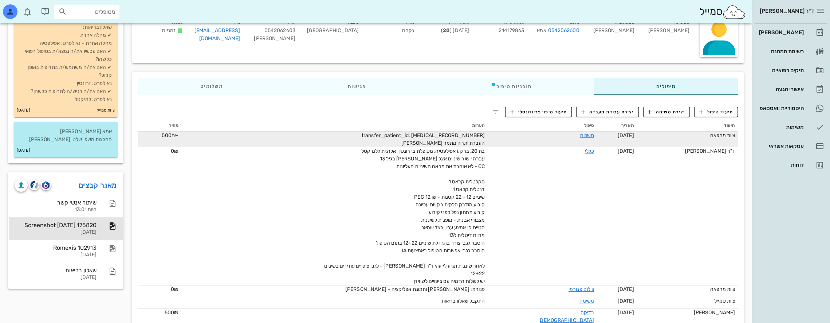
scroll to position [73, 0]
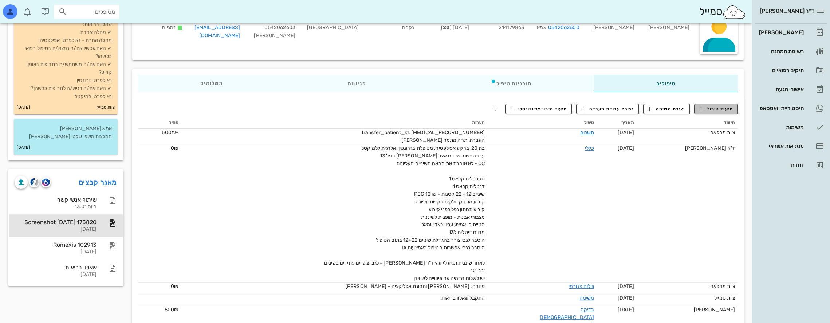
click at [712, 110] on span "תיעוד טיפול" at bounding box center [716, 109] width 34 height 7
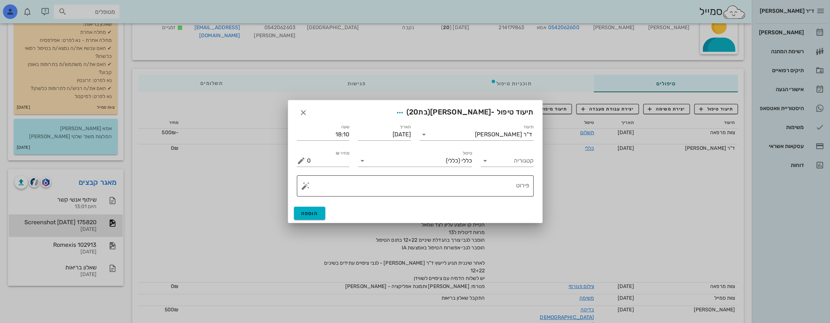
click at [492, 180] on textarea "פירוט" at bounding box center [418, 187] width 222 height 17
type textarea "ל"
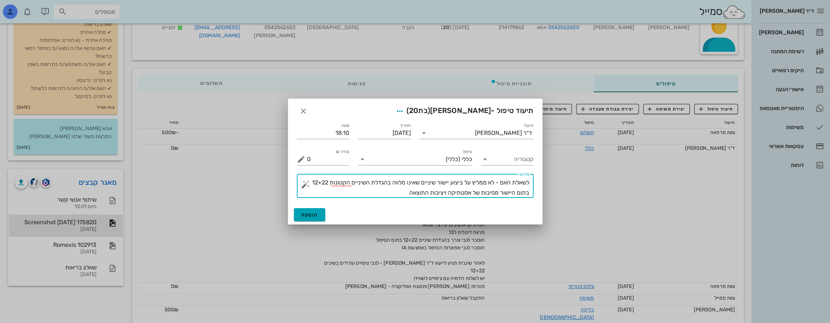
type textarea "לשאלת האם - לא ממליץ על ביצוע יישור שיניים שאינו מלווה בהגדלת השיניים הקטונות 1…"
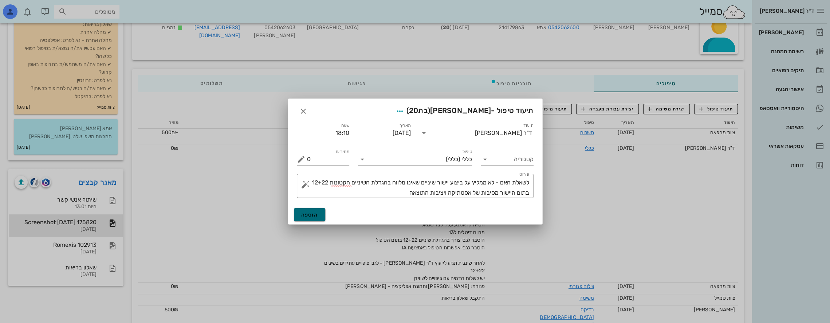
click at [313, 217] on span "הוספה" at bounding box center [309, 215] width 17 height 6
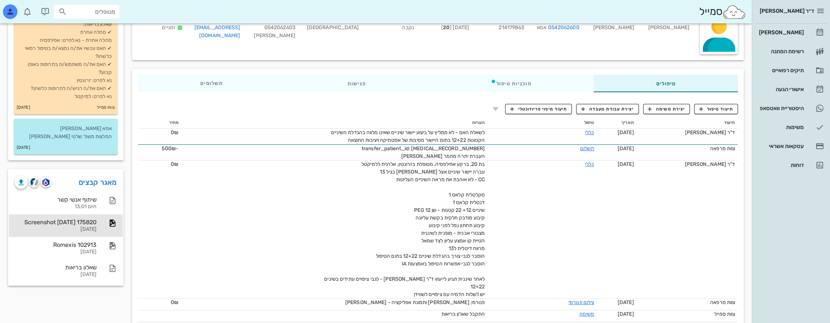
click at [109, 11] on input "מטופלים" at bounding box center [91, 11] width 47 height 9
type input "איזדורפ"
click at [108, 23] on div "[PERSON_NAME] 331247643 0508802132" at bounding box center [74, 31] width 80 height 18
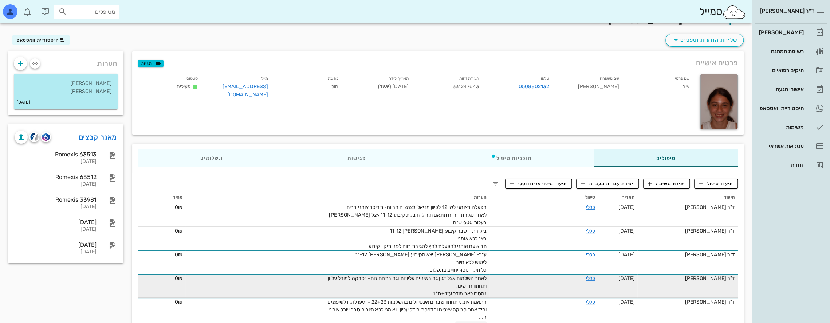
scroll to position [73, 0]
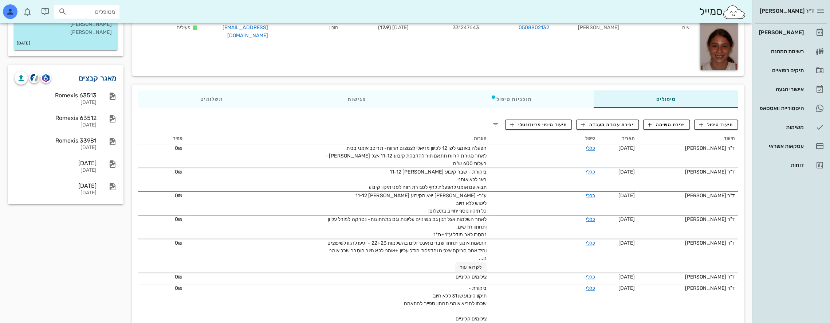
click at [93, 79] on link "מאגר קבצים" at bounding box center [98, 78] width 38 height 12
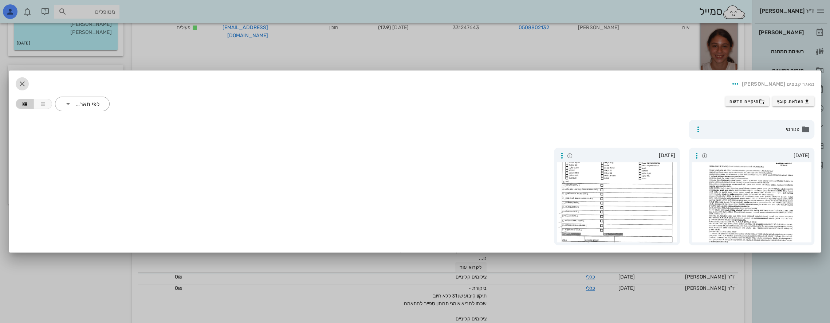
click at [23, 83] on icon "button" at bounding box center [22, 83] width 9 height 9
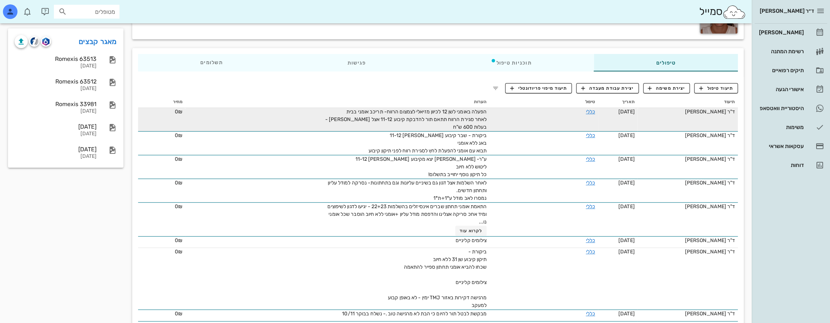
scroll to position [0, 0]
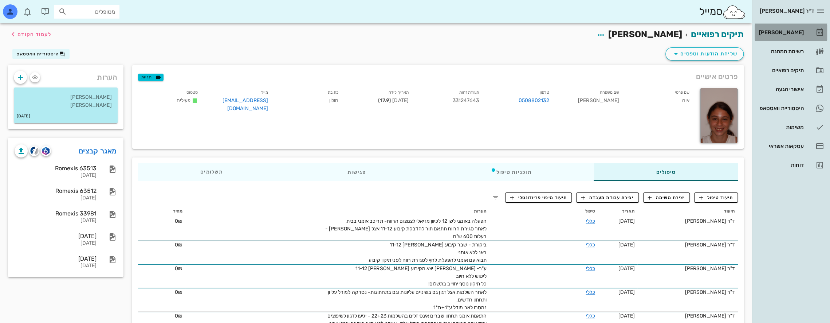
click at [791, 28] on div "[PERSON_NAME]" at bounding box center [781, 33] width 46 height 12
